Goal: Task Accomplishment & Management: Manage account settings

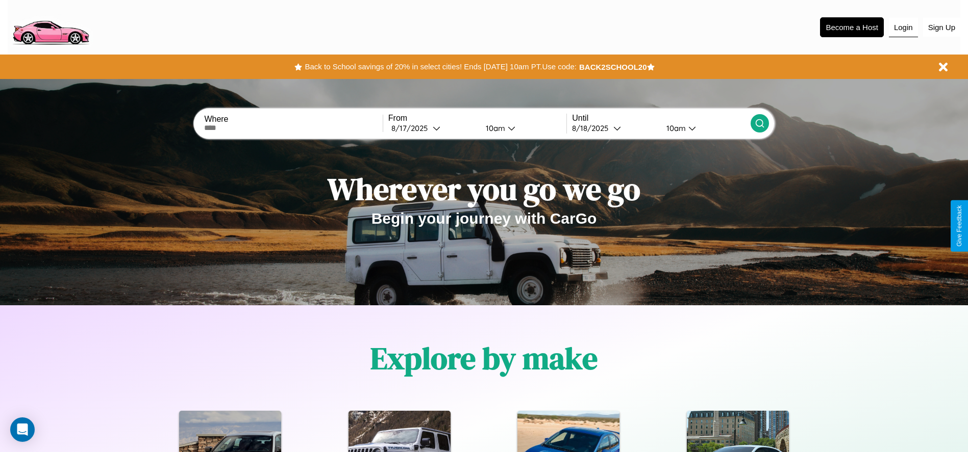
click at [903, 27] on button "Login" at bounding box center [903, 27] width 29 height 19
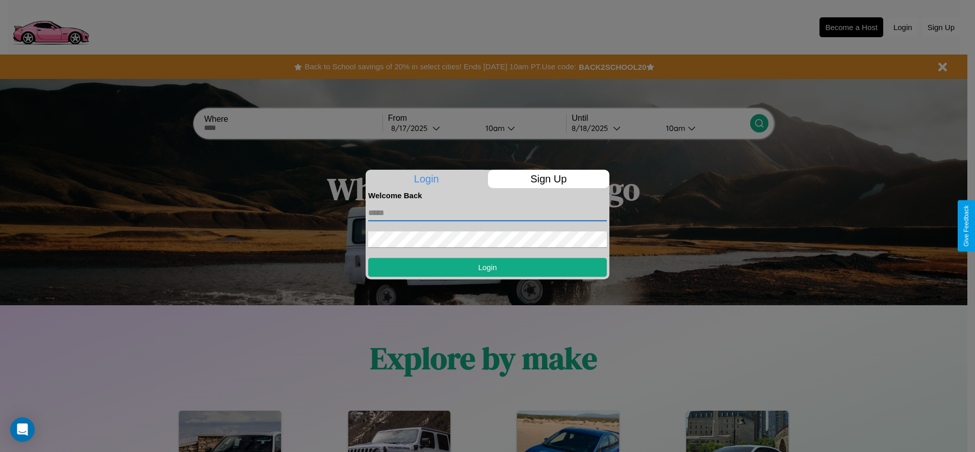
click at [488, 213] on input "text" at bounding box center [487, 213] width 239 height 16
type input "**********"
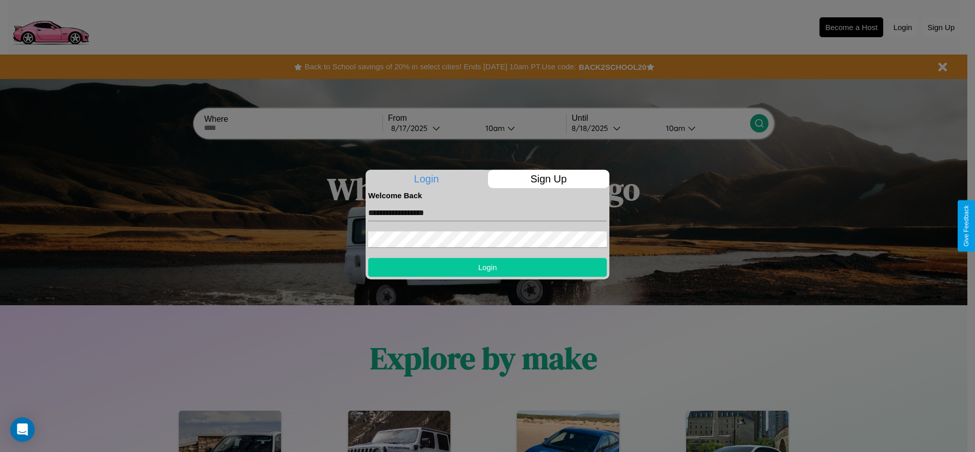
click at [488, 267] on button "Login" at bounding box center [487, 267] width 239 height 19
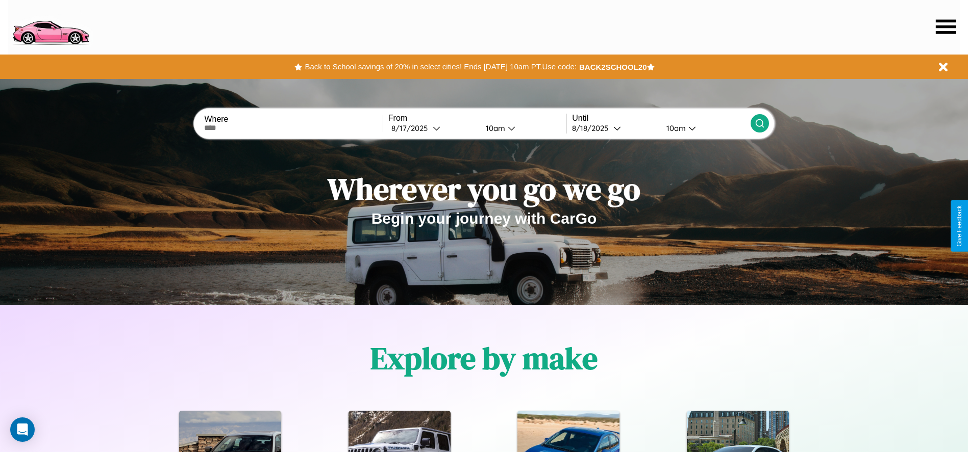
click at [945, 27] on icon at bounding box center [945, 26] width 20 height 14
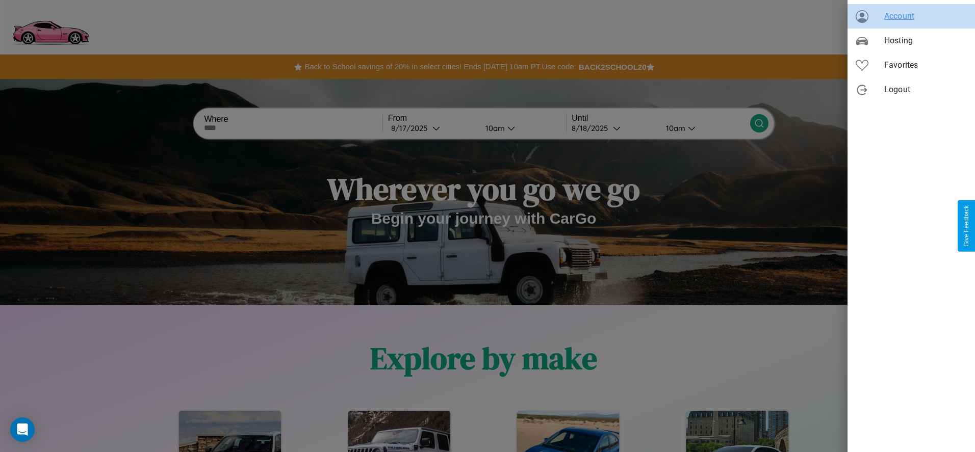
click at [911, 16] on span "Account" at bounding box center [925, 16] width 83 height 12
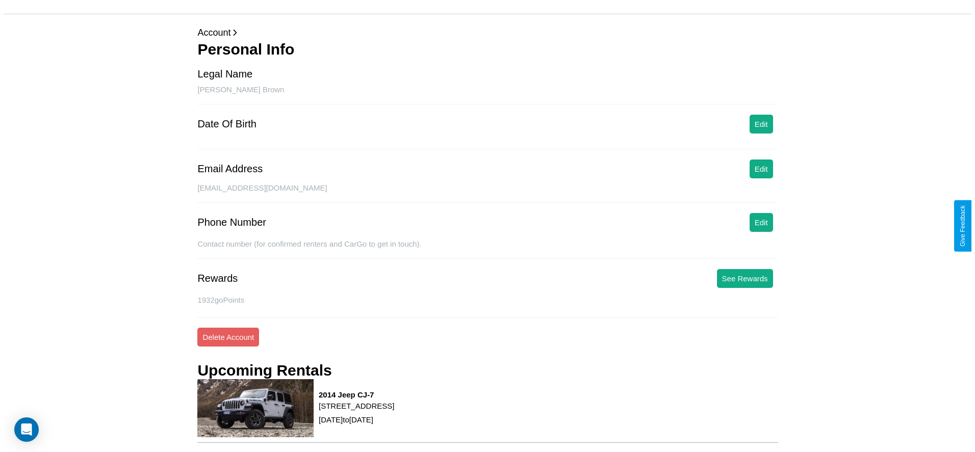
scroll to position [138, 0]
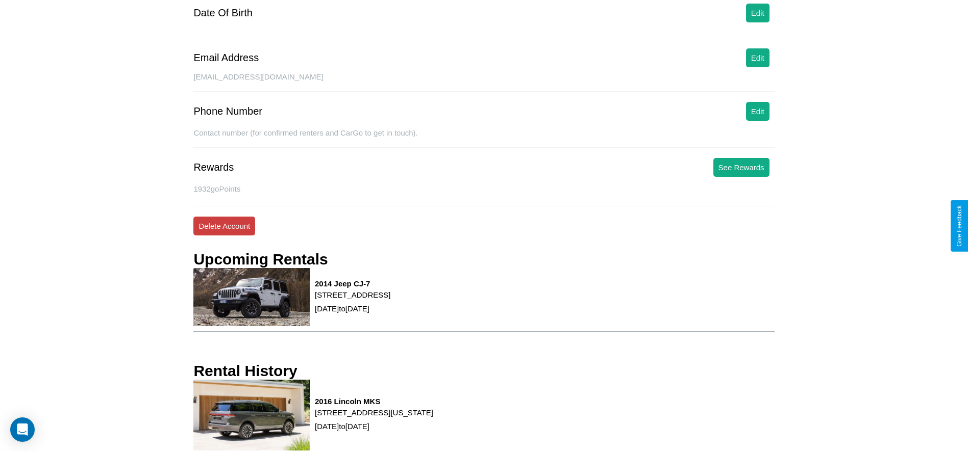
click at [224, 226] on button "Delete Account" at bounding box center [224, 226] width 62 height 19
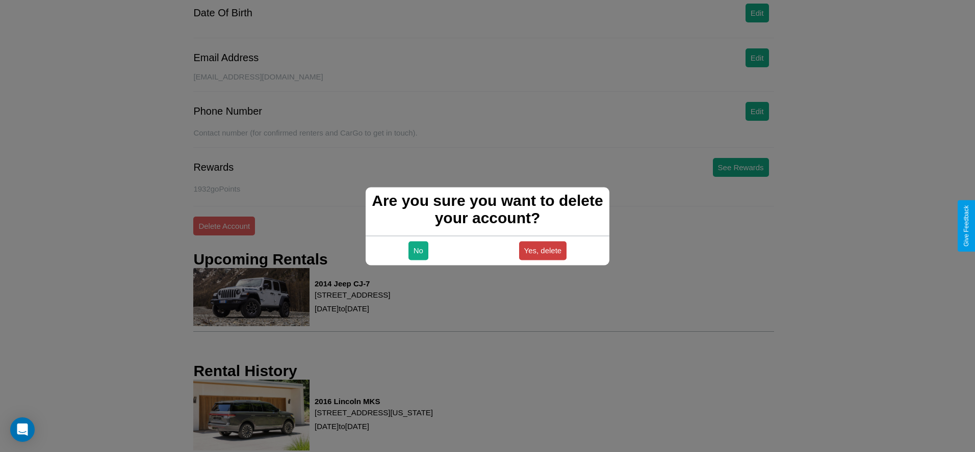
click at [543, 250] on button "Yes, delete" at bounding box center [543, 250] width 48 height 19
